Goal: Check status: Check status

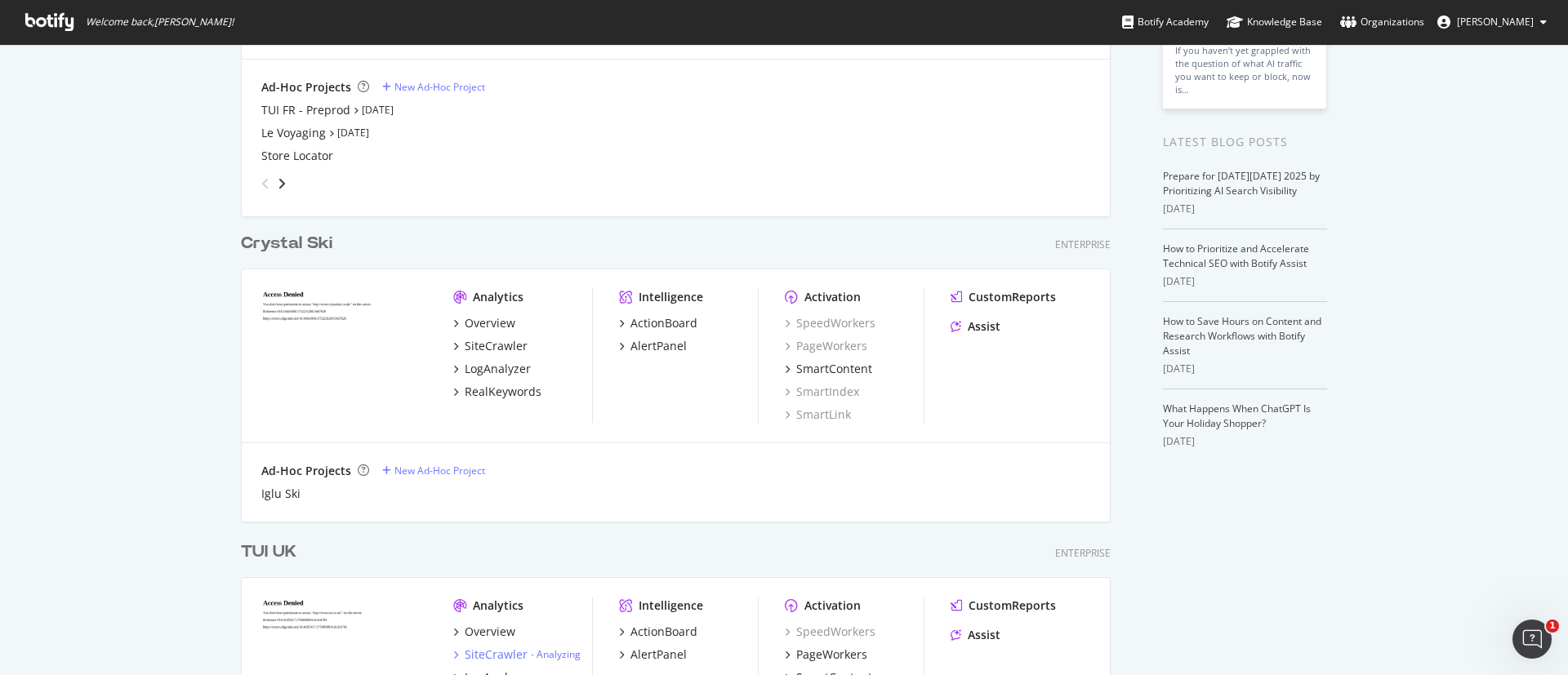
scroll to position [264, 0]
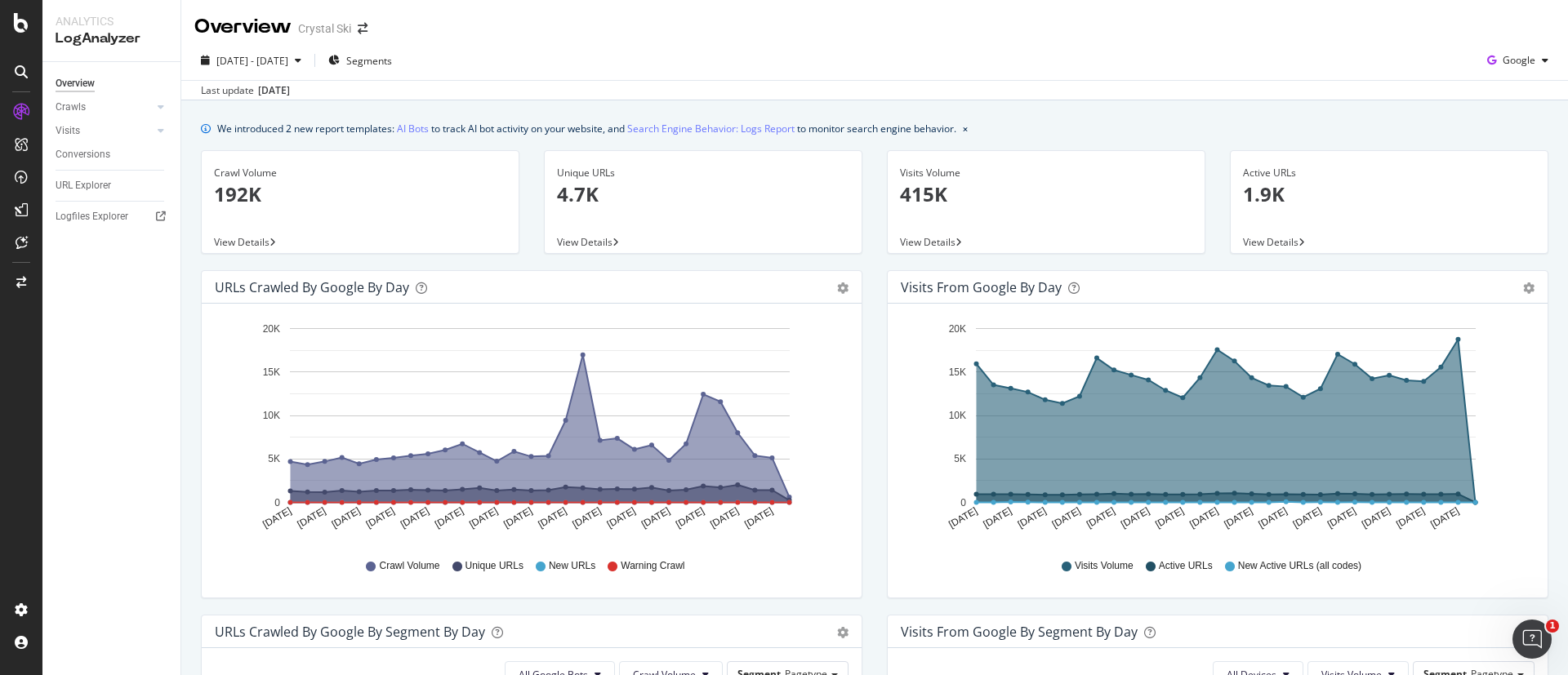
click at [78, 97] on div "Crawls" at bounding box center [118, 108] width 125 height 24
click at [75, 109] on div "Crawls" at bounding box center [71, 107] width 30 height 17
